Goal: Task Accomplishment & Management: Complete application form

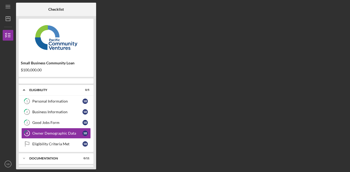
scroll to position [7, 0]
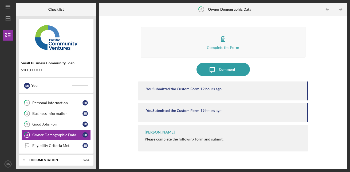
drag, startPoint x: 40, startPoint y: 131, endPoint x: 173, endPoint y: 88, distance: 140.1
click at [173, 88] on div "Checklist Small Business Community Loan $100,000.00 S B You Icon/Expander Eligi…" at bounding box center [181, 86] width 331 height 167
click at [173, 89] on div "You Submitted the Custom Form" at bounding box center [172, 89] width 53 height 4
click at [50, 126] on div "Good Jobs Form" at bounding box center [57, 124] width 50 height 4
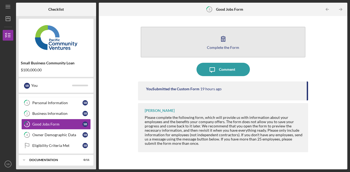
click at [228, 46] on div "Complete the Form" at bounding box center [223, 47] width 32 height 4
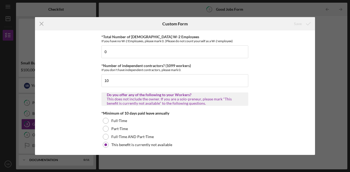
scroll to position [78, 0]
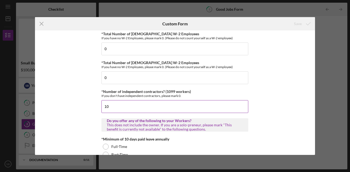
click at [110, 108] on input "10" at bounding box center [175, 106] width 147 height 13
type input "1"
type input "0"
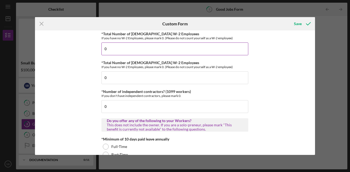
click at [113, 46] on input "0" at bounding box center [175, 48] width 147 height 13
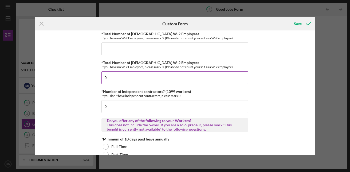
click at [110, 79] on input "0" at bounding box center [175, 77] width 147 height 13
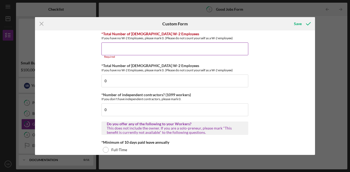
click at [110, 52] on input "*Total Number of [DEMOGRAPHIC_DATA] W-2 Employees" at bounding box center [175, 48] width 147 height 13
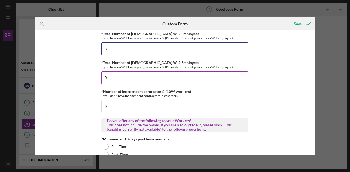
type input "8"
click at [107, 77] on input "0" at bounding box center [175, 77] width 147 height 13
type input "2"
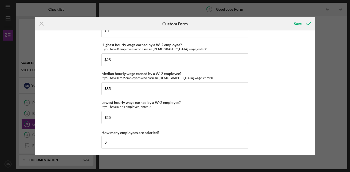
scroll to position [1052, 0]
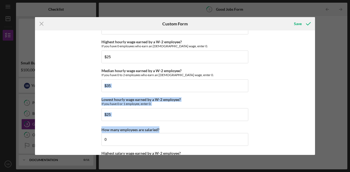
drag, startPoint x: 313, startPoint y: 138, endPoint x: 306, endPoint y: 77, distance: 61.0
click at [306, 77] on div "Good Jobs Form *Number of [DEMOGRAPHIC_DATA] Owner Employment Please input all …" at bounding box center [175, 92] width 280 height 124
drag, startPoint x: 306, startPoint y: 77, endPoint x: 302, endPoint y: 85, distance: 9.6
click at [302, 85] on div "Good Jobs Form *Number of [DEMOGRAPHIC_DATA] Owner Employment Please input all …" at bounding box center [175, 92] width 280 height 124
drag, startPoint x: 313, startPoint y: 130, endPoint x: 312, endPoint y: 69, distance: 60.6
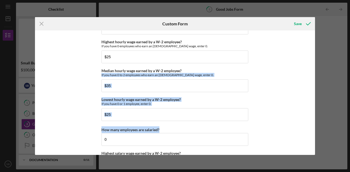
click at [312, 69] on div "Good Jobs Form *Number of [DEMOGRAPHIC_DATA] Owner Employment Please input all …" at bounding box center [175, 92] width 280 height 124
drag, startPoint x: 316, startPoint y: 16, endPoint x: 310, endPoint y: 23, distance: 9.3
click at [310, 23] on polyline "submit" at bounding box center [308, 23] width 4 height 3
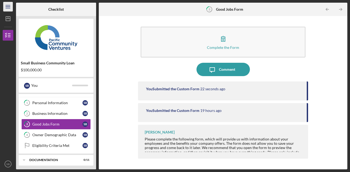
click at [9, 4] on icon "Icon/Menu" at bounding box center [8, 7] width 12 height 12
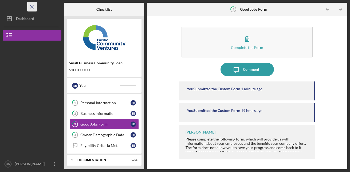
click at [34, 6] on icon "Icon/Menu Close" at bounding box center [32, 7] width 12 height 12
